Goal: Information Seeking & Learning: Learn about a topic

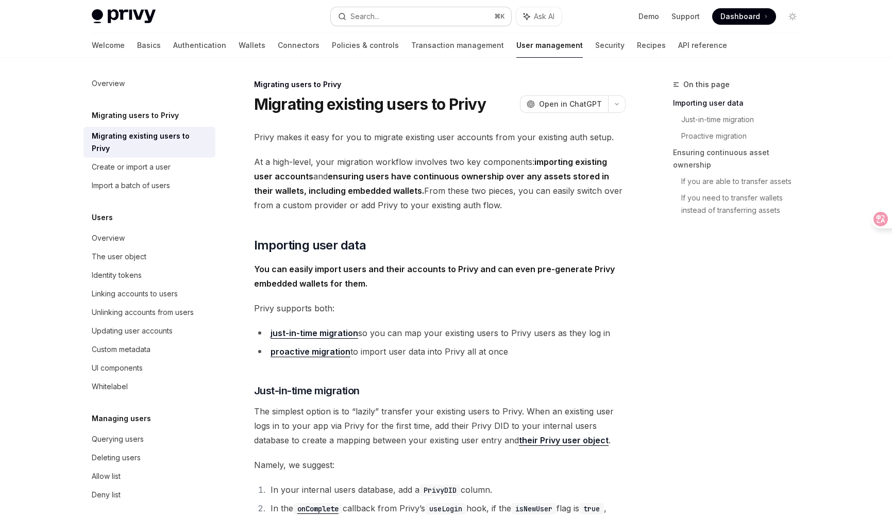
scroll to position [79, 0]
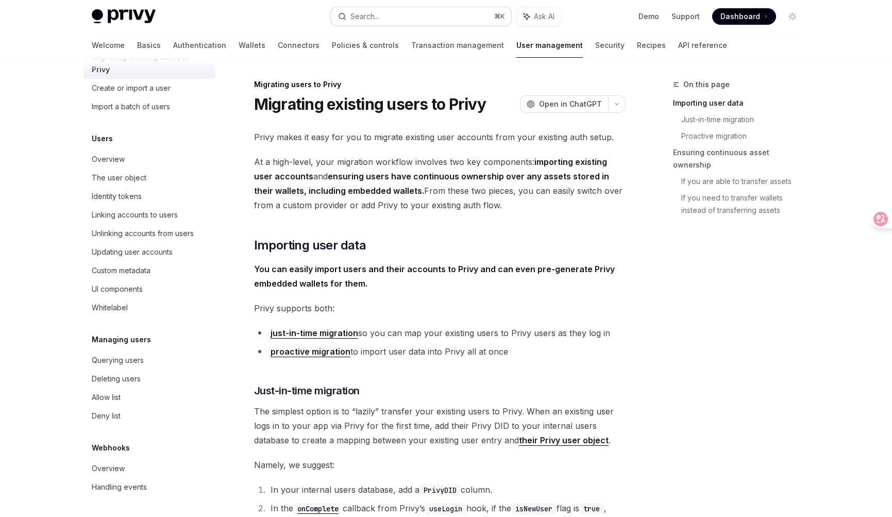
click at [448, 14] on button "Search... ⌘ K" at bounding box center [421, 16] width 180 height 19
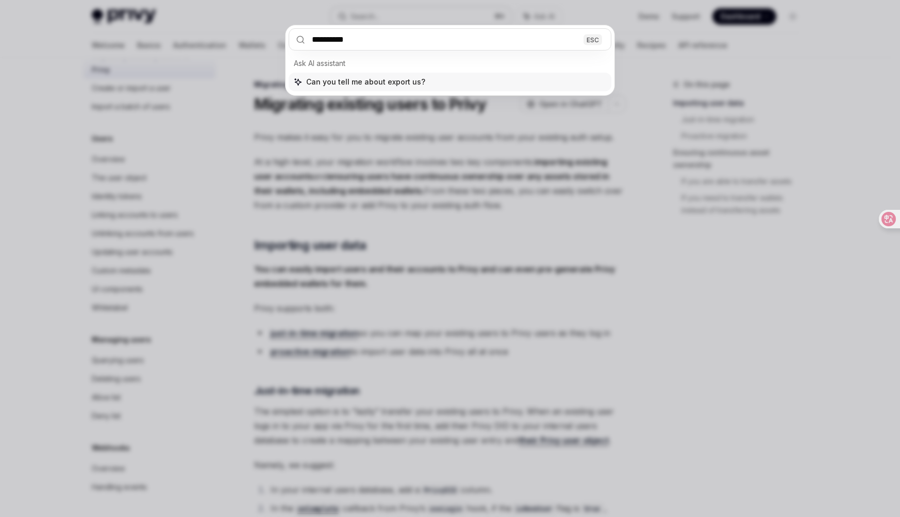
type input "**********"
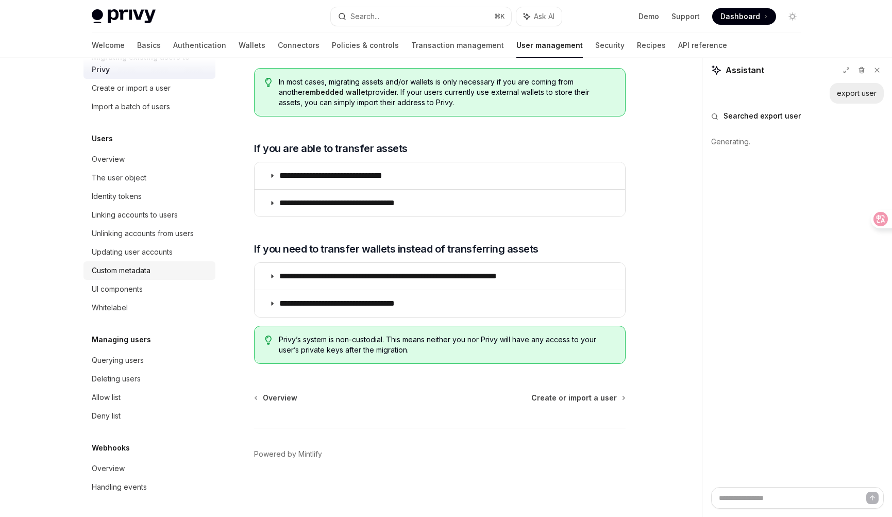
scroll to position [0, 0]
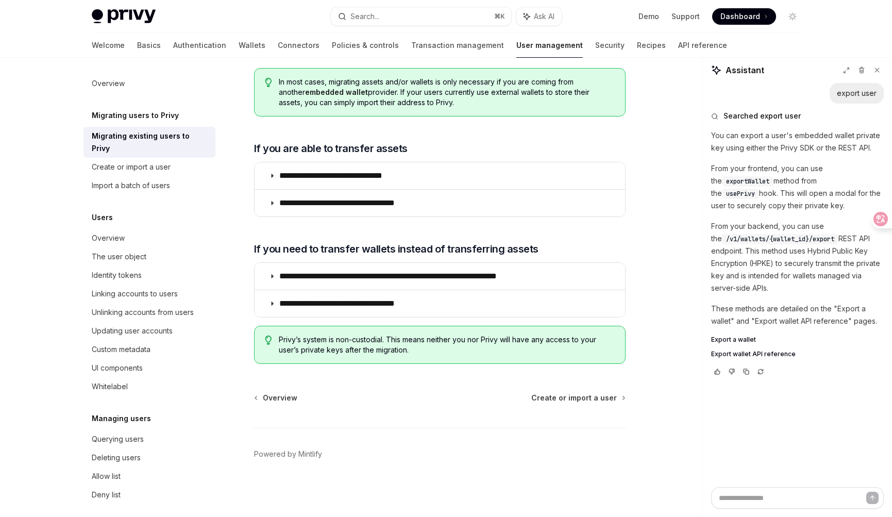
click at [745, 340] on span "Export a wallet" at bounding box center [734, 340] width 45 height 8
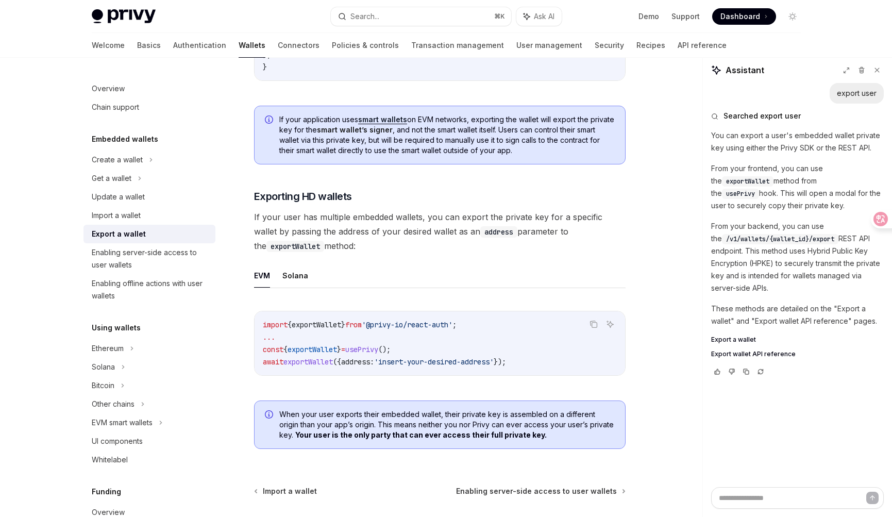
scroll to position [898, 0]
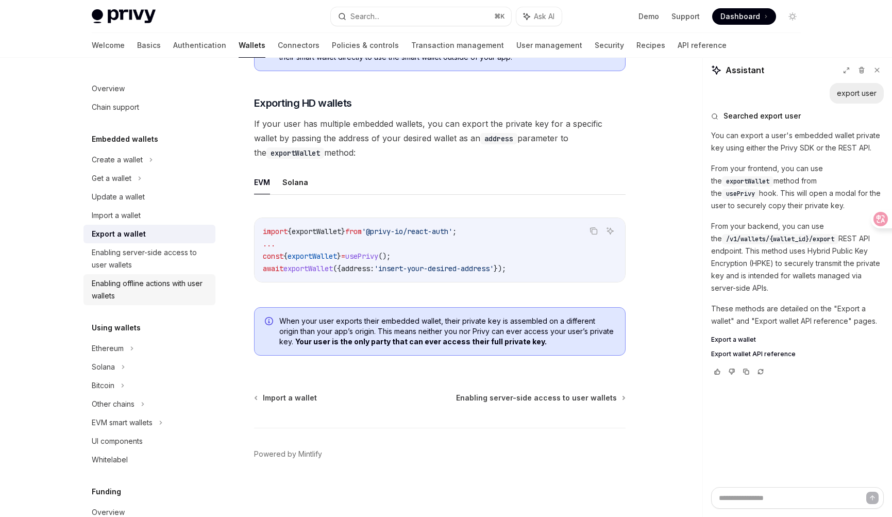
click at [112, 293] on div "Enabling offline actions with user wallets" at bounding box center [151, 289] width 118 height 25
type textarea "*"
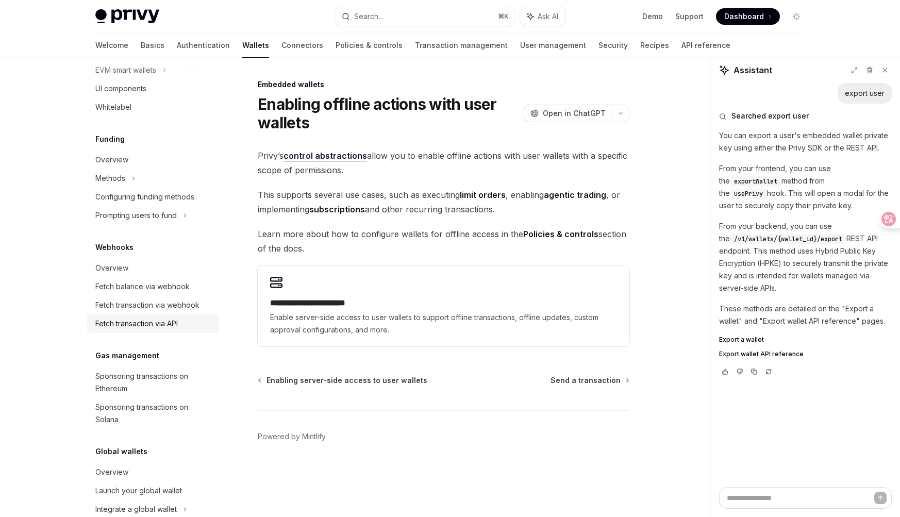
scroll to position [375, 0]
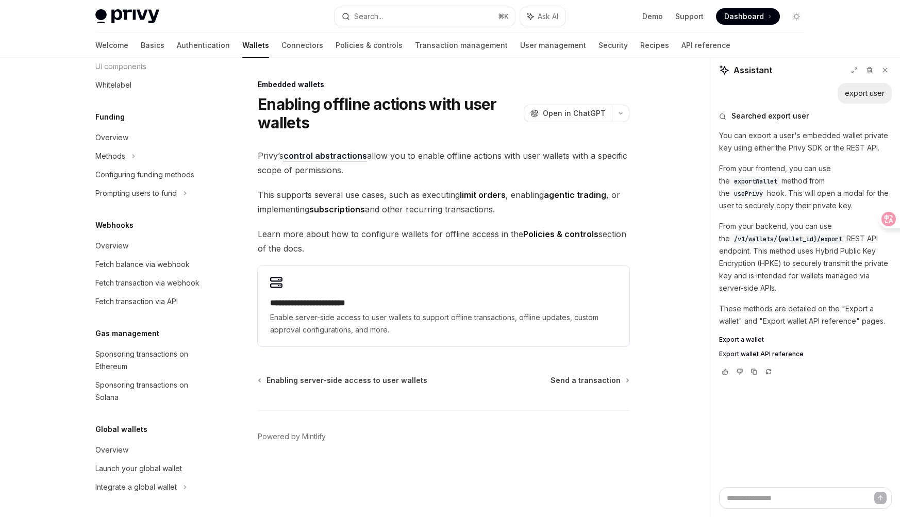
click at [401, 4] on div "Privy Docs home page Search... ⌘ K Ask AI Demo Support Dashboard Dashboard Sear…" at bounding box center [449, 16] width 709 height 33
click at [400, 12] on button "Search... ⌘ K" at bounding box center [425, 16] width 180 height 19
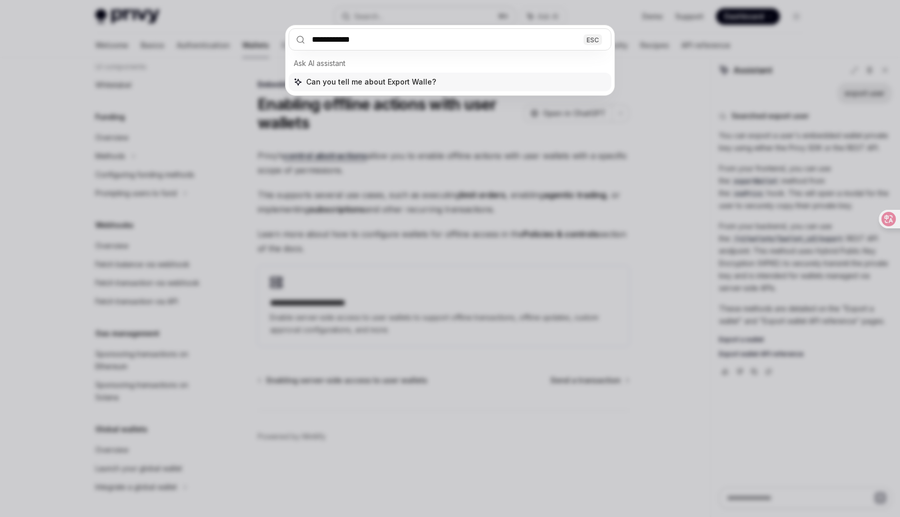
type input "**********"
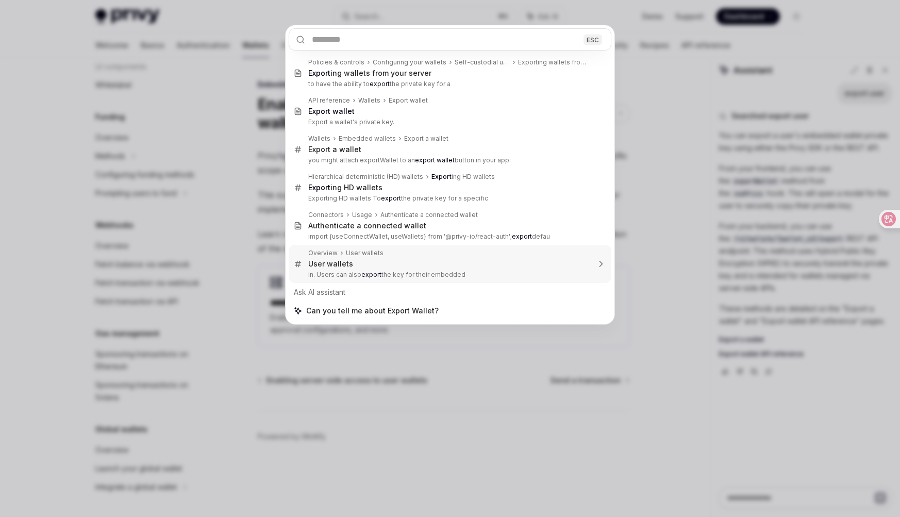
type textarea "*"
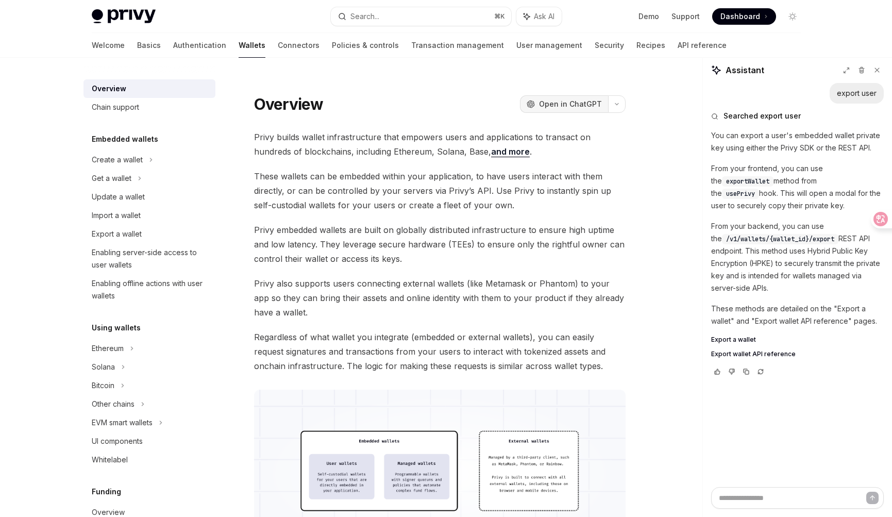
click at [607, 104] on button "OpenAI Open in ChatGPT" at bounding box center [564, 104] width 88 height 18
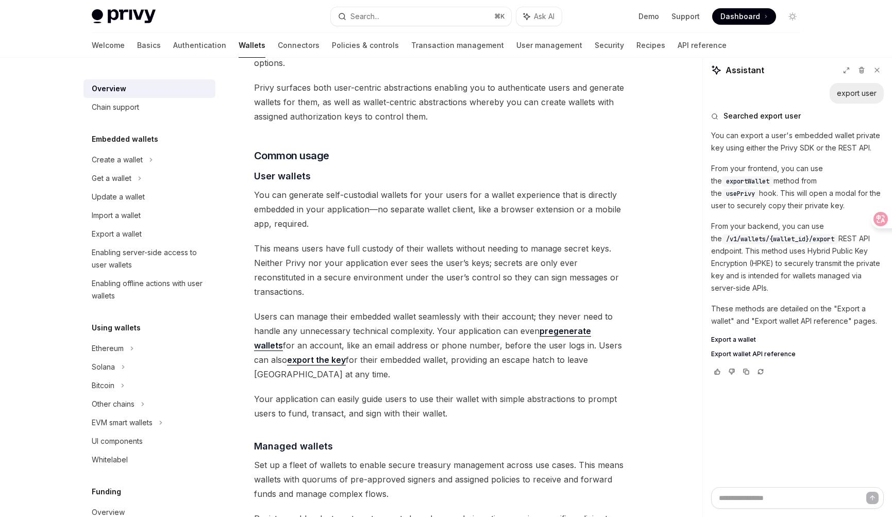
scroll to position [607, 0]
